Goal: Information Seeking & Learning: Learn about a topic

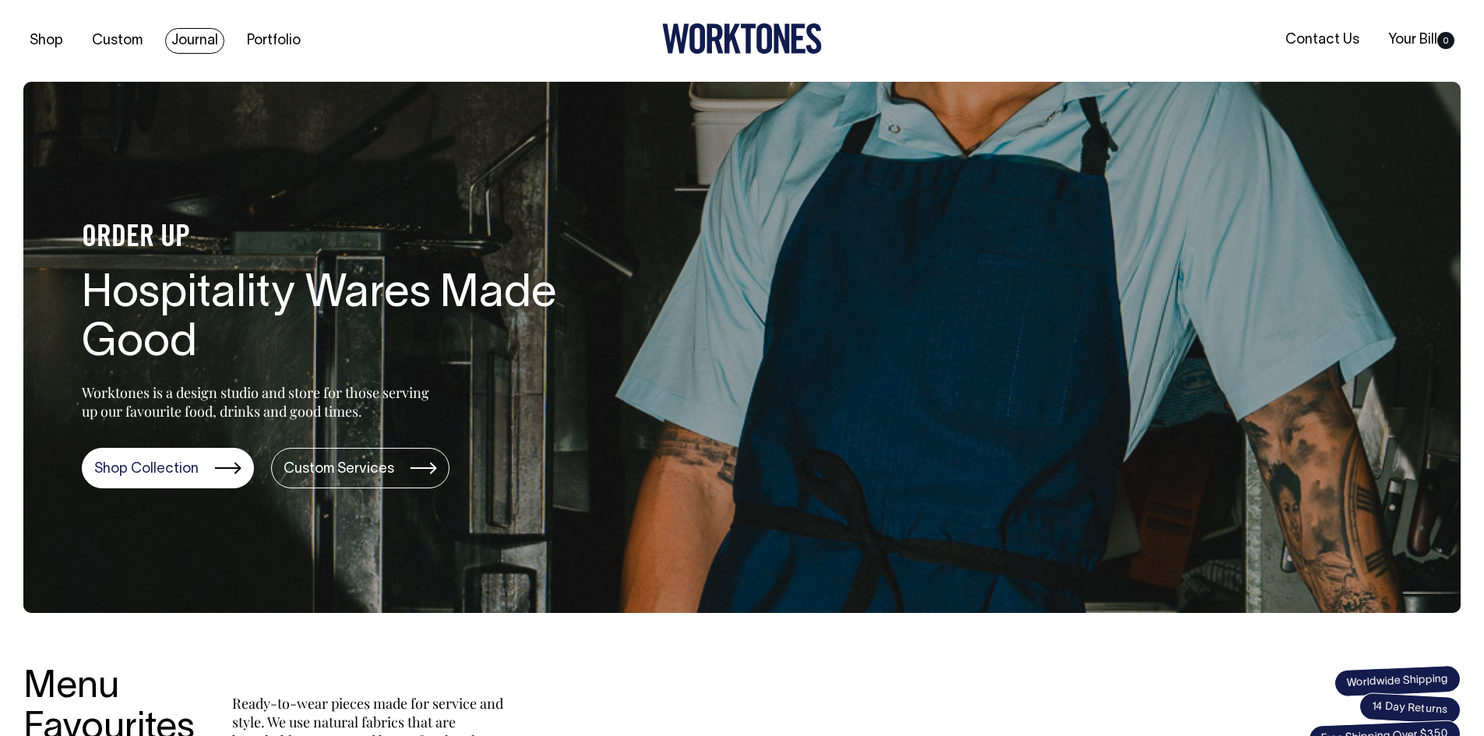
click at [186, 36] on link "Journal" at bounding box center [194, 41] width 59 height 26
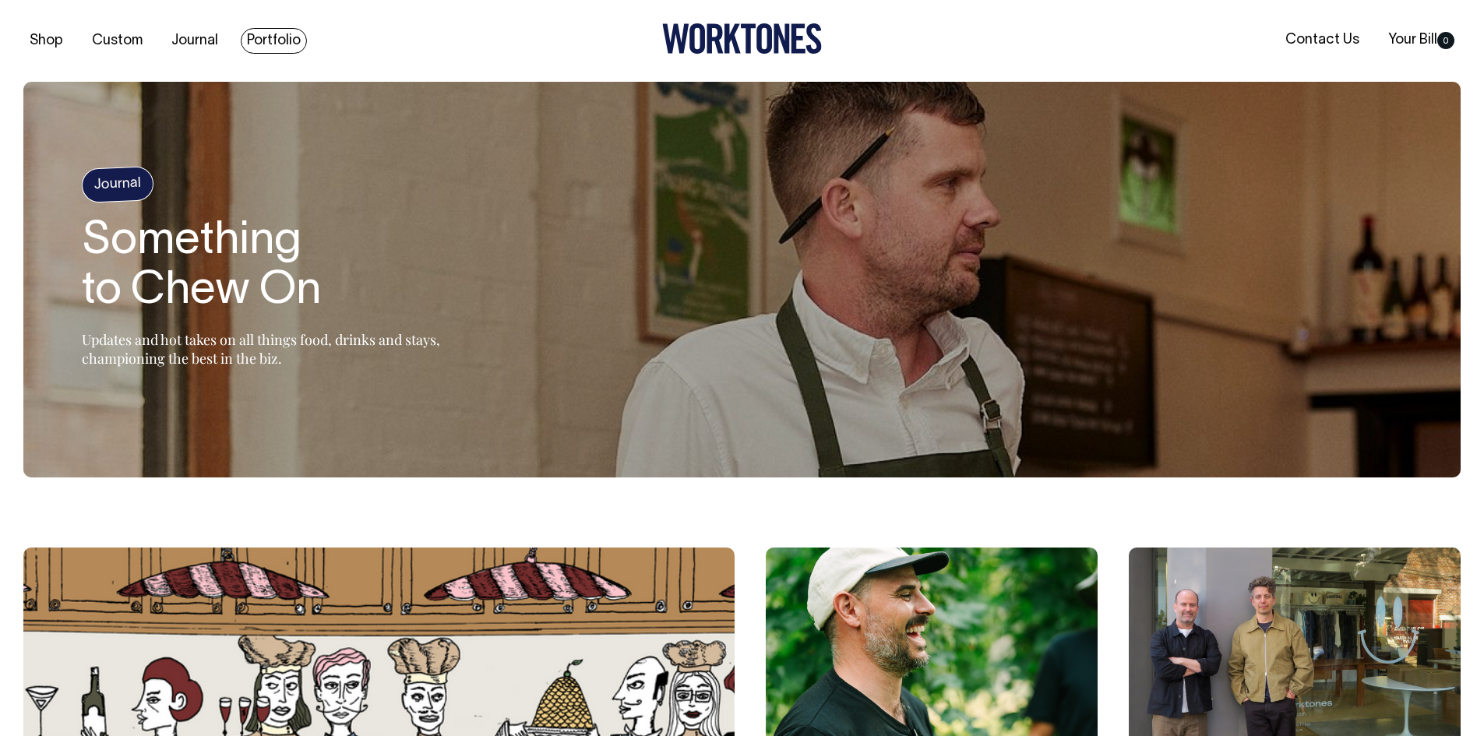
click at [259, 30] on link "Portfolio" at bounding box center [274, 41] width 66 height 26
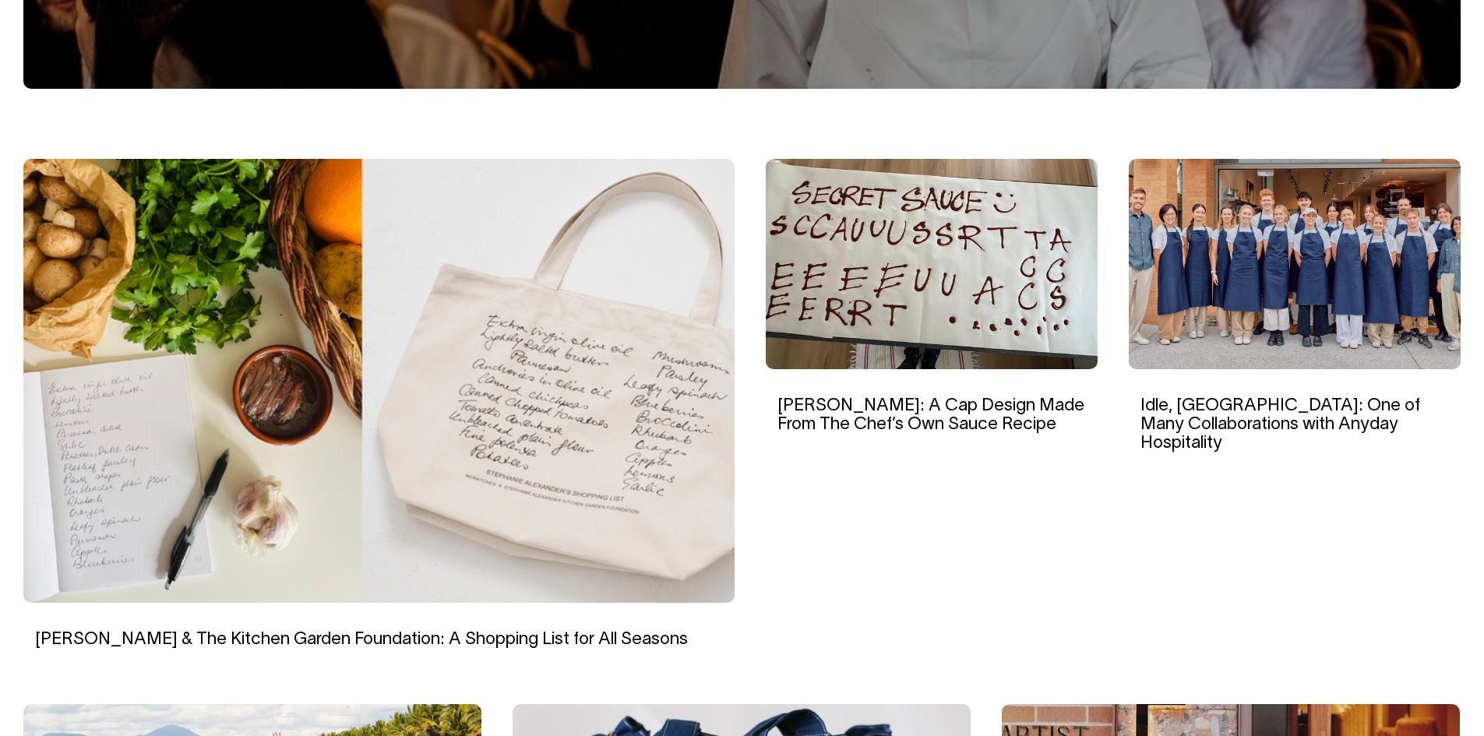
click at [570, 409] on img at bounding box center [378, 381] width 711 height 444
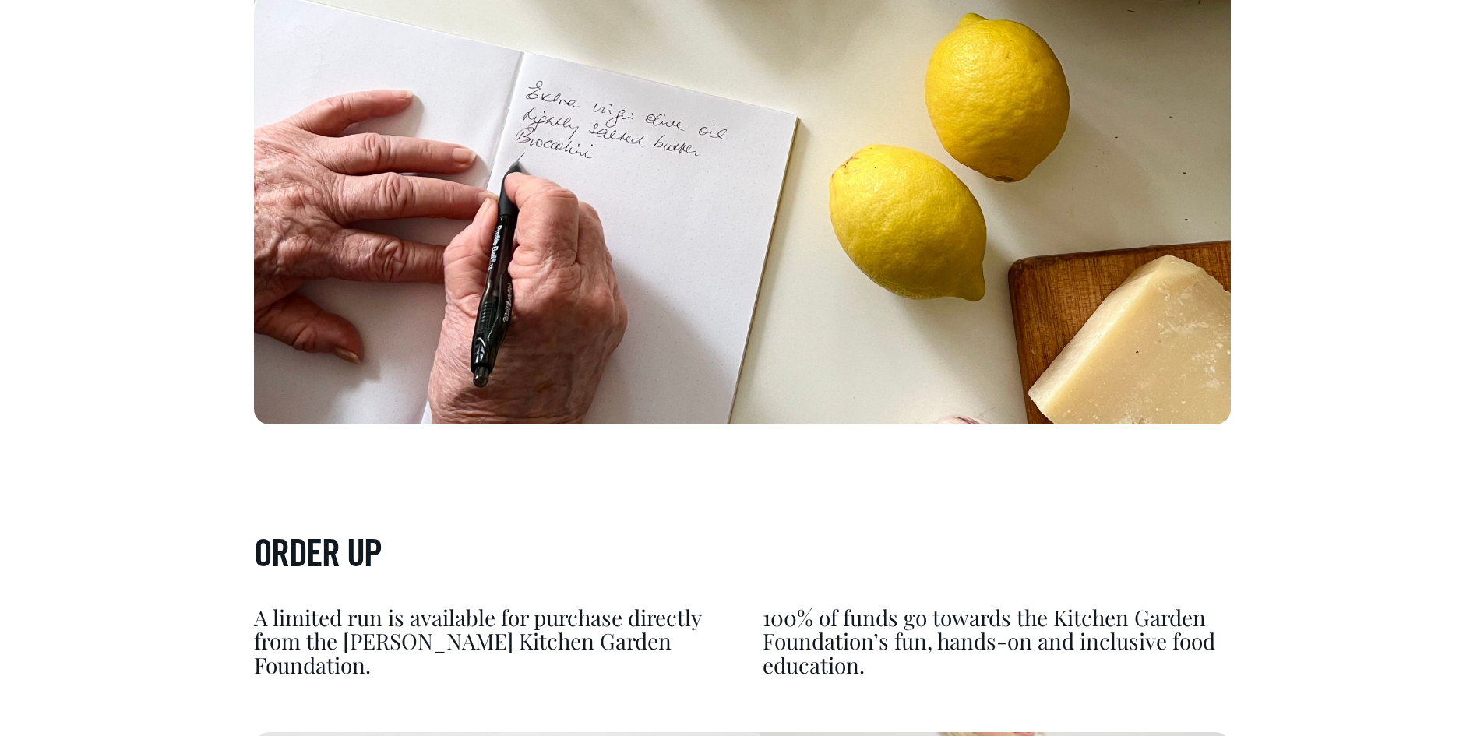
scroll to position [4363, 0]
